Goal: Task Accomplishment & Management: Manage account settings

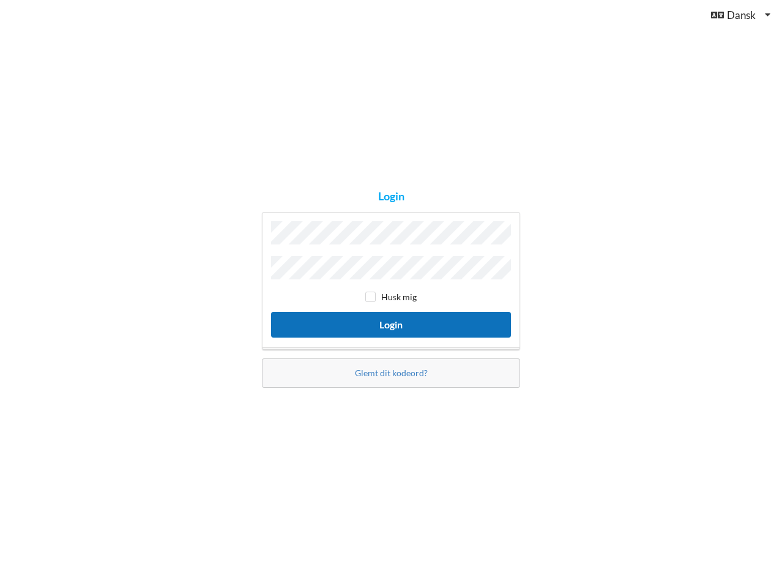
click at [399, 322] on button "Login" at bounding box center [391, 324] width 240 height 25
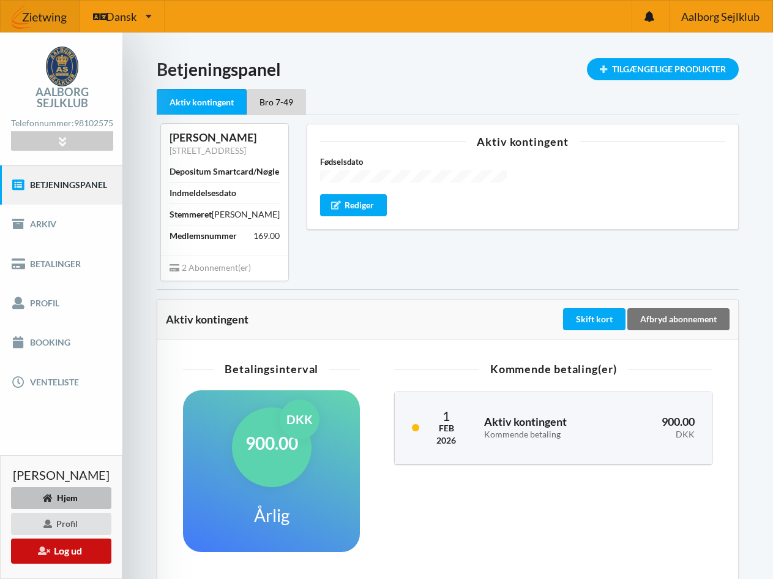
click at [83, 552] on button "Log ud" at bounding box center [61, 550] width 100 height 25
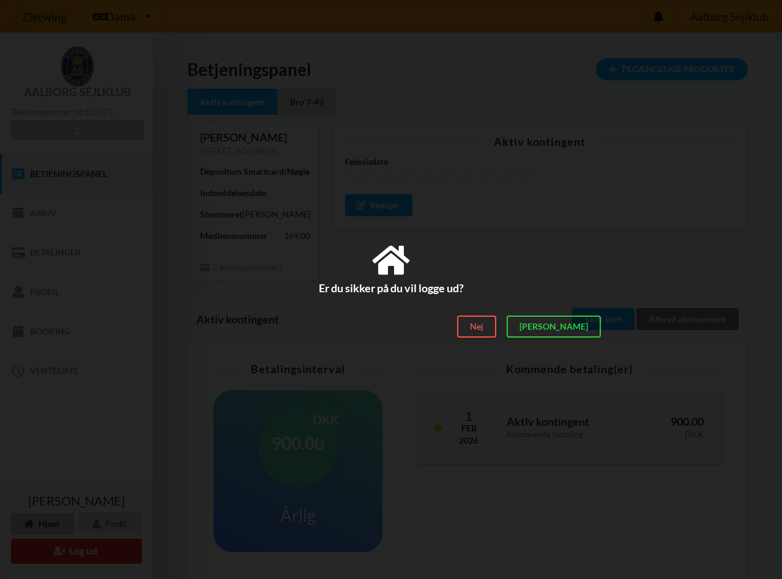
click at [496, 323] on div "Nej" at bounding box center [476, 326] width 39 height 22
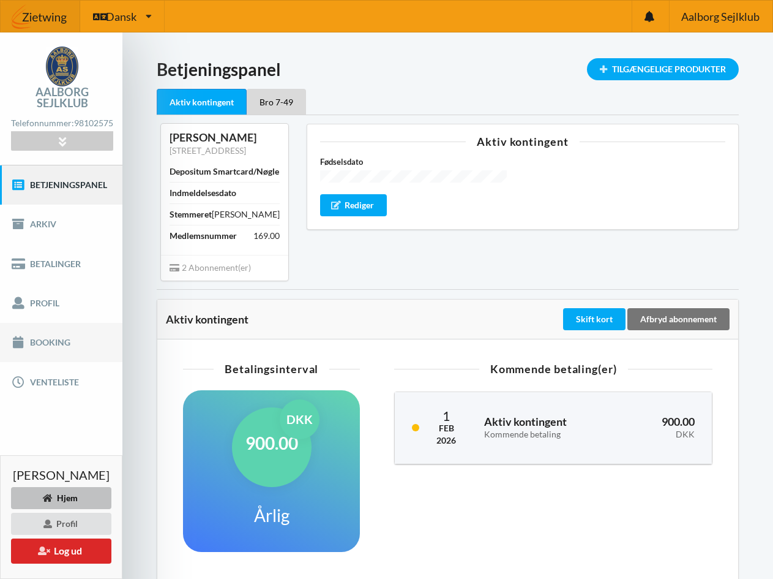
click at [55, 328] on link "Booking" at bounding box center [61, 342] width 122 height 39
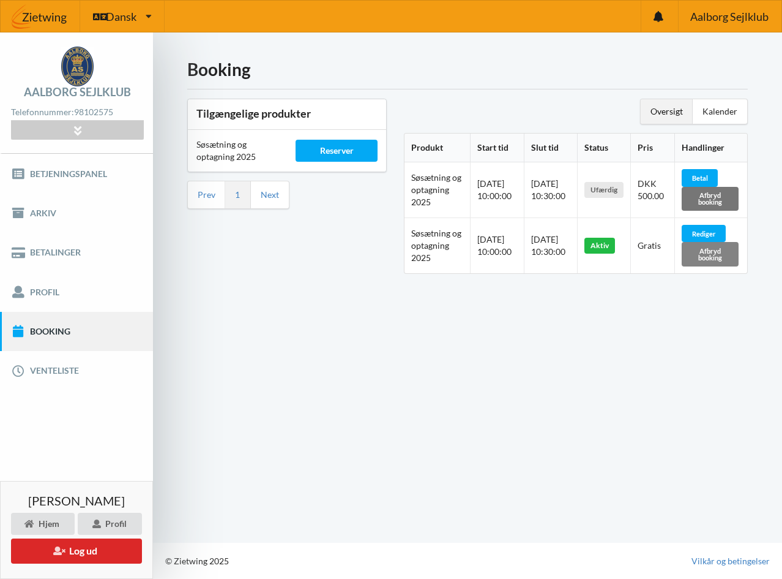
click at [713, 248] on div "Afbryd booking" at bounding box center [710, 254] width 57 height 24
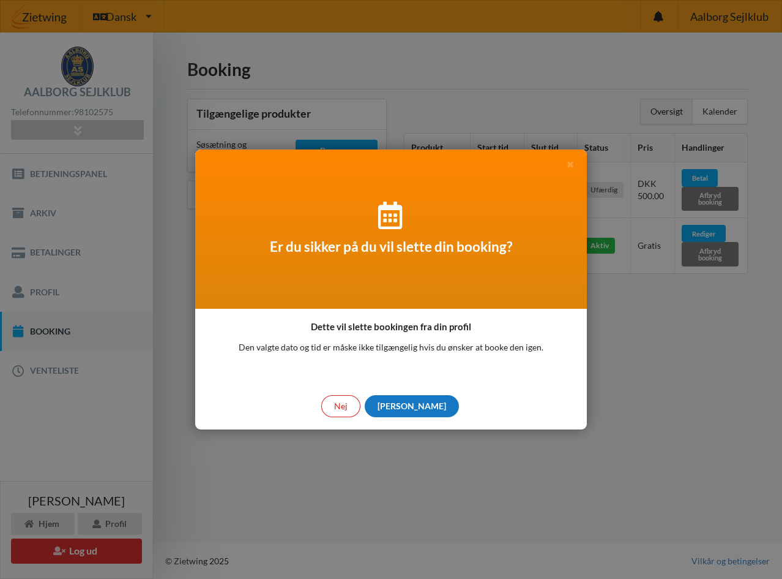
click at [412, 408] on div "[PERSON_NAME]" at bounding box center [412, 406] width 94 height 22
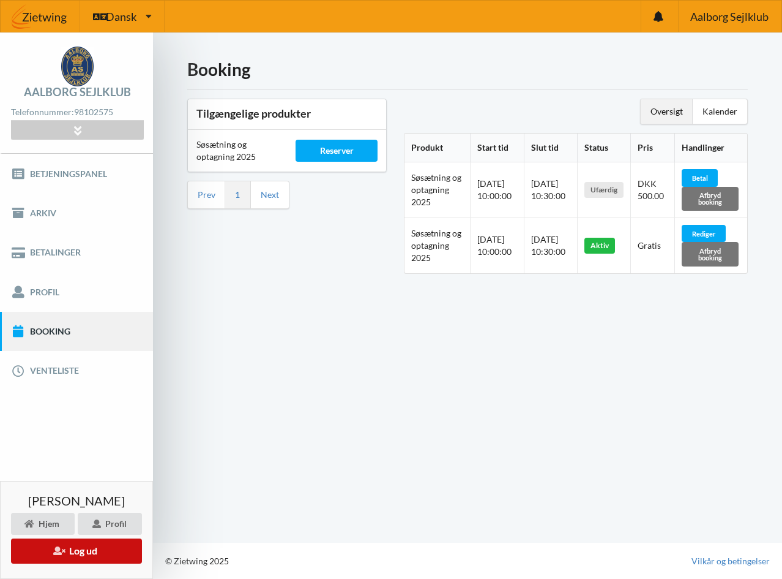
click at [85, 549] on button "Log ud" at bounding box center [76, 550] width 131 height 25
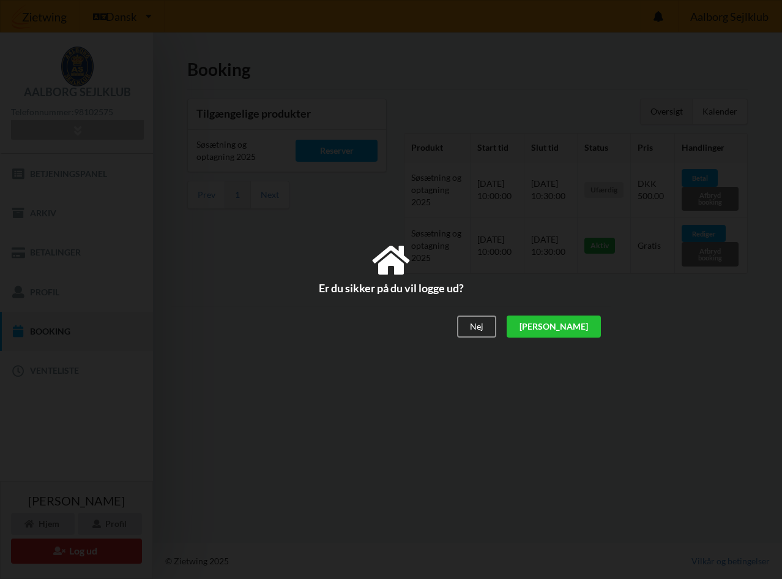
click at [588, 328] on div "[PERSON_NAME]" at bounding box center [554, 326] width 94 height 22
